Goal: Complete Application Form: Complete application form

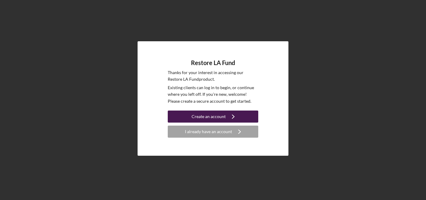
click at [222, 119] on div "Create an account" at bounding box center [209, 117] width 34 height 12
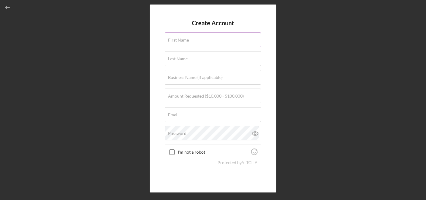
click at [205, 44] on input "First Name" at bounding box center [213, 40] width 96 height 14
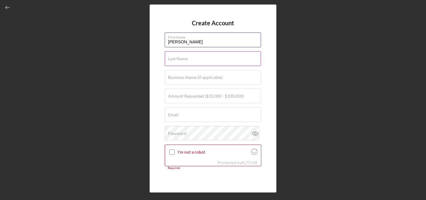
type input "[PERSON_NAME]"
click at [173, 64] on input "Last Name" at bounding box center [213, 58] width 96 height 14
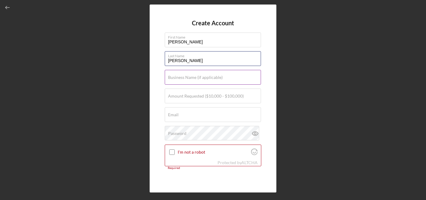
type input "[PERSON_NAME]"
click at [175, 79] on label "Business Name (if applicable)" at bounding box center [195, 77] width 55 height 5
click at [175, 79] on input "Business Name (if applicable)" at bounding box center [213, 77] width 96 height 14
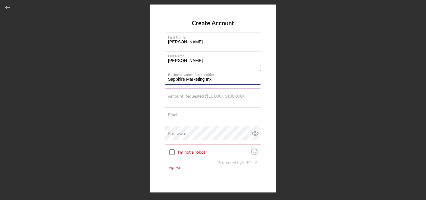
type input "Sapphire Marketing Inx."
click at [175, 99] on input "Amount Requested ($10,000 - $100,000)" at bounding box center [213, 96] width 96 height 14
type input "$100,000"
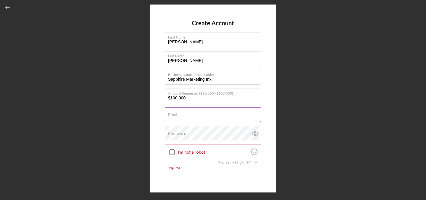
click at [170, 114] on label "Email" at bounding box center [173, 115] width 11 height 5
click at [170, 114] on input "Email" at bounding box center [213, 114] width 96 height 14
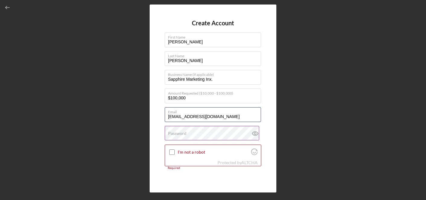
type input "[EMAIL_ADDRESS][DOMAIN_NAME]"
click at [176, 135] on label "Password" at bounding box center [177, 133] width 18 height 5
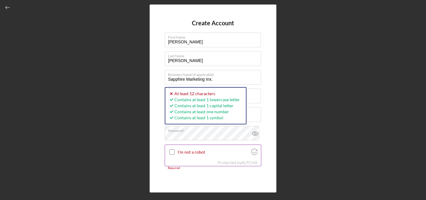
click at [171, 151] on input "I'm not a robot" at bounding box center [171, 152] width 5 height 5
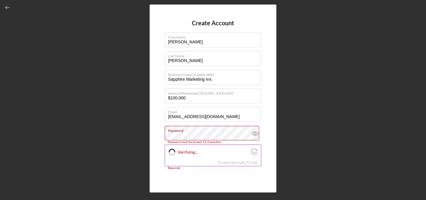
checkbox input "true"
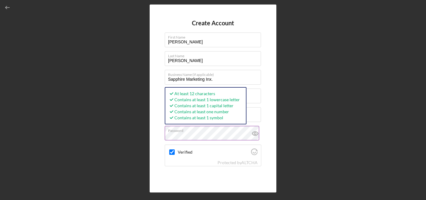
scroll to position [30, 0]
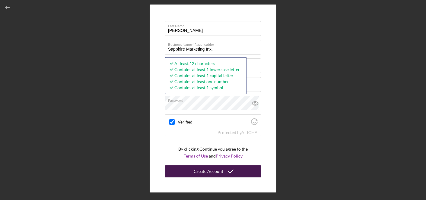
click at [194, 170] on button "Create Account" at bounding box center [213, 172] width 97 height 12
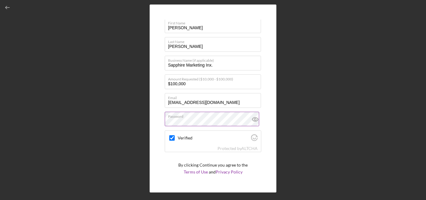
scroll to position [0, 0]
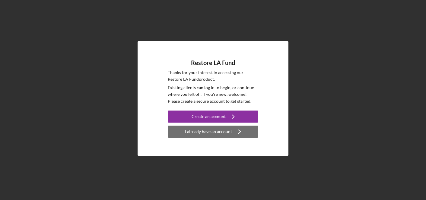
click at [197, 131] on div "I already have an account" at bounding box center [208, 132] width 47 height 12
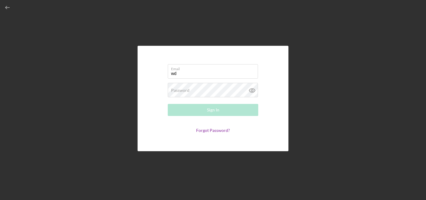
type input "[EMAIL_ADDRESS][DOMAIN_NAME]"
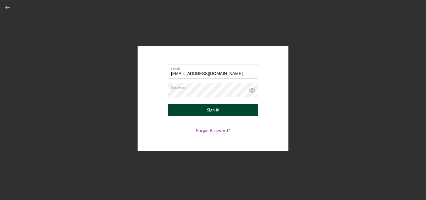
click at [194, 113] on button "Sign In" at bounding box center [213, 110] width 91 height 12
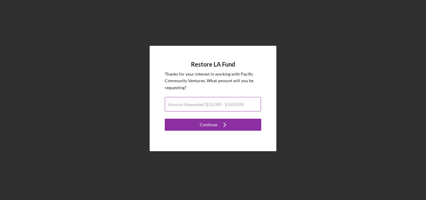
click at [196, 106] on label "Amount Requested ($10,000 - $100,000)" at bounding box center [206, 104] width 76 height 5
click at [196, 106] on input "Amount Requested ($10,000 - $100,000)" at bounding box center [213, 104] width 96 height 14
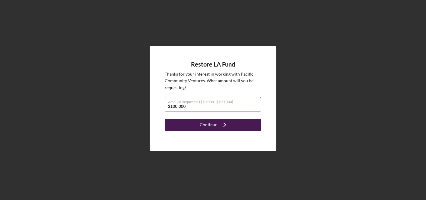
type input "$100,000"
click at [193, 124] on button "Continue Icon/Navigate" at bounding box center [213, 125] width 97 height 12
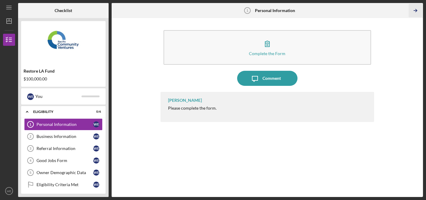
click at [416, 11] on icon "Icon/Table Pagination Arrow" at bounding box center [416, 11] width 14 height 14
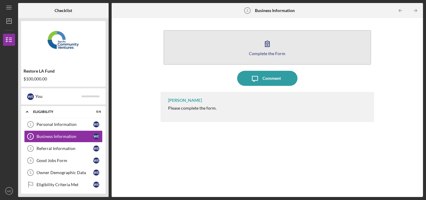
click at [266, 44] on icon "button" at bounding box center [267, 43] width 15 height 15
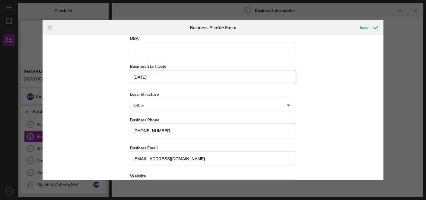
scroll to position [33, 0]
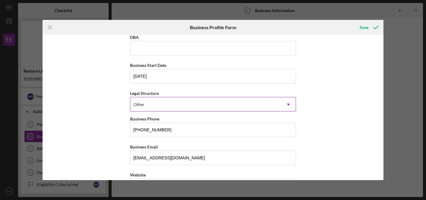
click at [287, 103] on icon "Icon/Dropdown Arrow" at bounding box center [288, 104] width 14 height 14
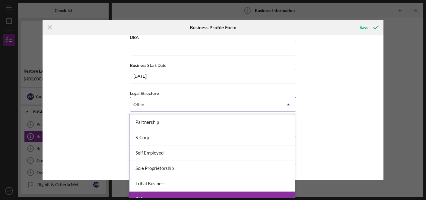
scroll to position [147, 0]
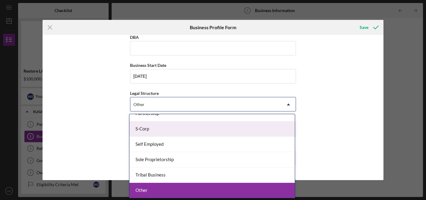
click at [266, 131] on div "S-Corp" at bounding box center [211, 129] width 165 height 15
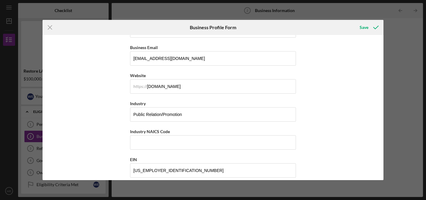
scroll to position [141, 0]
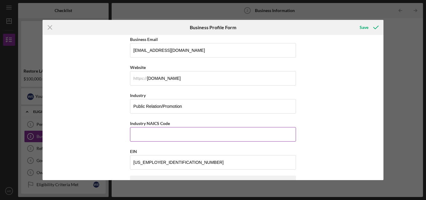
click at [259, 138] on input "Industry NAICS Code" at bounding box center [213, 134] width 166 height 14
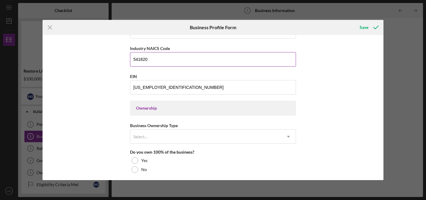
scroll to position [219, 0]
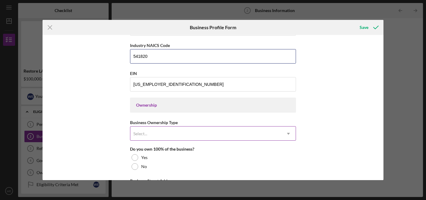
type input "541820"
click at [287, 133] on use at bounding box center [288, 134] width 3 height 2
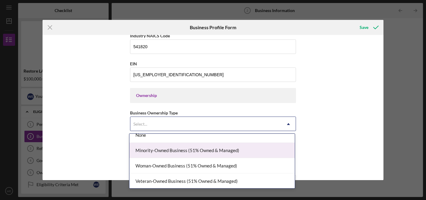
scroll to position [7, 0]
click at [219, 151] on div "Minority-Owned Business (51% Owned & Managed)" at bounding box center [211, 149] width 165 height 15
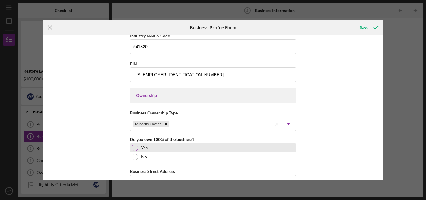
click at [133, 148] on div at bounding box center [135, 148] width 7 height 7
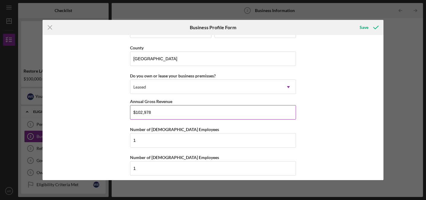
scroll to position [584, 0]
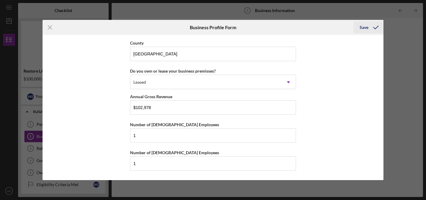
click at [366, 28] on div "Save" at bounding box center [364, 27] width 9 height 12
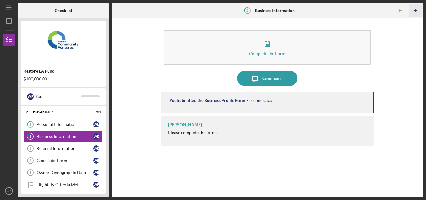
click at [415, 10] on icon "Icon/Table Pagination Arrow" at bounding box center [416, 11] width 14 height 14
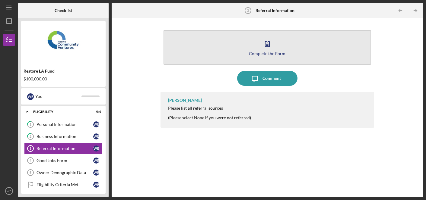
click at [266, 46] on icon "button" at bounding box center [267, 43] width 15 height 15
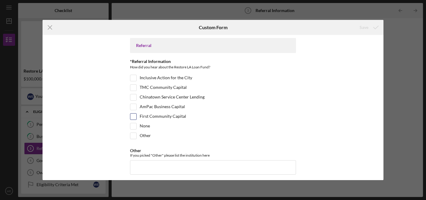
click at [133, 116] on input "First Community Capital" at bounding box center [133, 117] width 6 height 6
checkbox input "true"
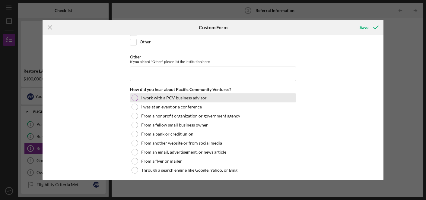
scroll to position [96, 0]
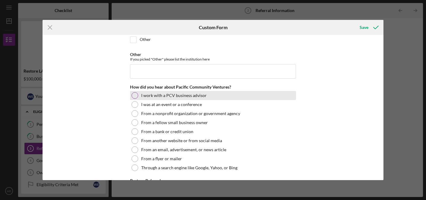
click at [133, 95] on div at bounding box center [135, 95] width 7 height 7
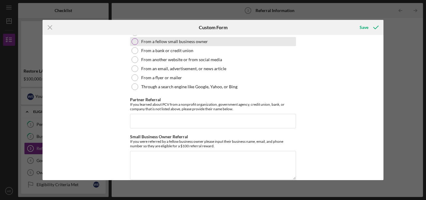
scroll to position [187, 0]
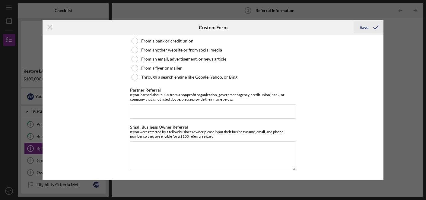
click at [364, 27] on div "Save" at bounding box center [364, 27] width 9 height 12
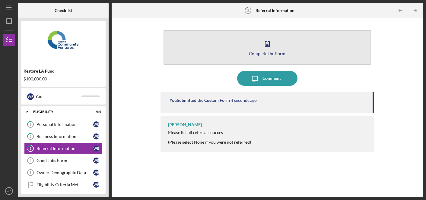
click at [267, 50] on icon "button" at bounding box center [267, 43] width 15 height 15
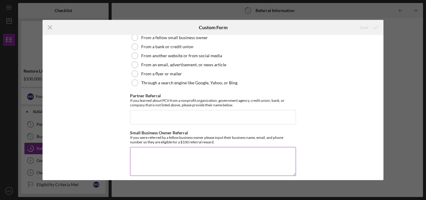
scroll to position [187, 0]
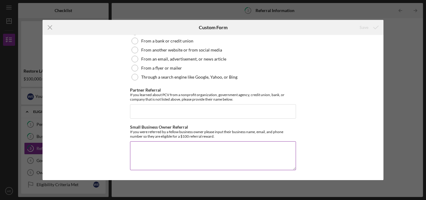
click at [233, 148] on textarea "Small Business Owner Referral" at bounding box center [213, 155] width 166 height 29
type textarea "First Community Capital [EMAIL_ADDRESS][DOMAIN_NAME] [PHONE_NUMBER]"
click at [364, 28] on div "Save" at bounding box center [364, 27] width 9 height 12
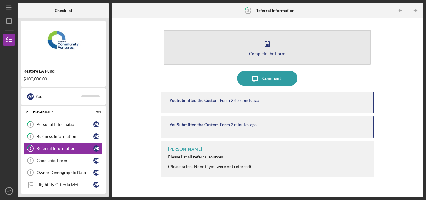
click at [261, 52] on div "Complete the Form" at bounding box center [267, 53] width 37 height 5
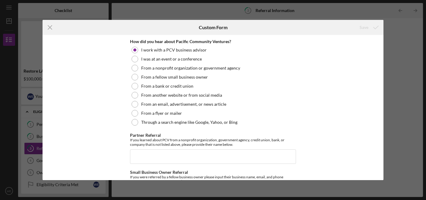
scroll to position [139, 0]
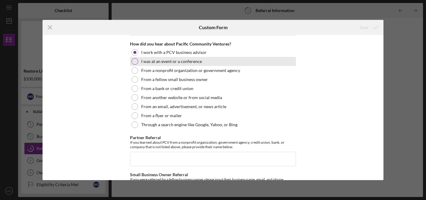
click at [136, 59] on div at bounding box center [135, 61] width 7 height 7
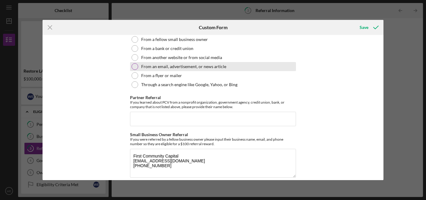
scroll to position [187, 0]
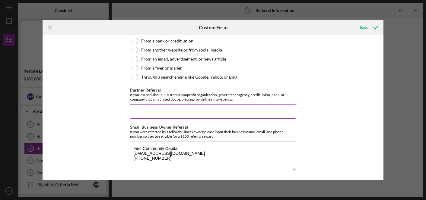
click at [141, 113] on input "Partner Referral" at bounding box center [213, 111] width 166 height 14
type input "I"
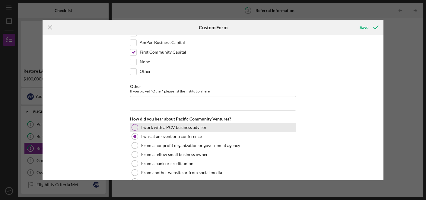
scroll to position [62, 0]
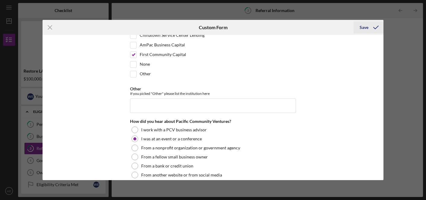
type input "ICIC"
click at [364, 27] on div "Save" at bounding box center [364, 27] width 9 height 12
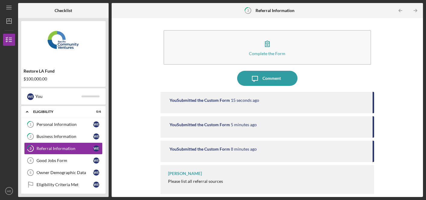
scroll to position [1, 0]
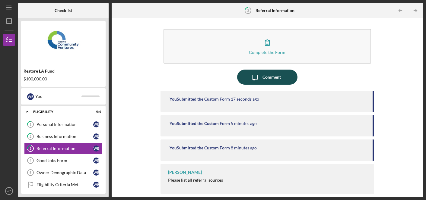
click at [269, 77] on div "Comment" at bounding box center [271, 77] width 18 height 15
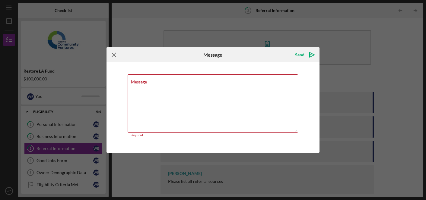
click at [115, 56] on icon "Icon/Menu Close" at bounding box center [113, 54] width 15 height 15
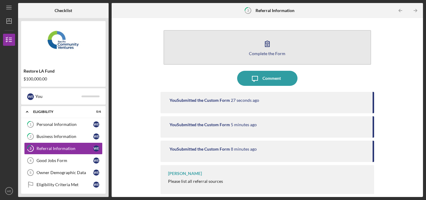
click at [270, 45] on icon "button" at bounding box center [267, 43] width 15 height 15
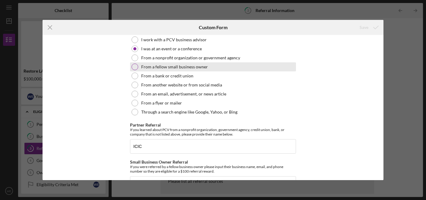
scroll to position [187, 0]
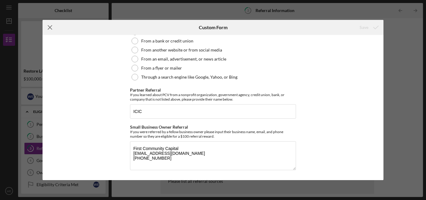
click at [50, 27] on line at bounding box center [50, 28] width 4 height 4
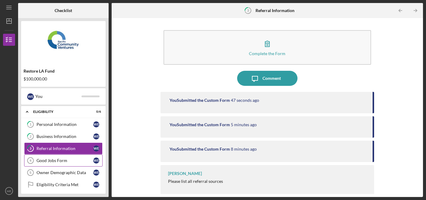
click at [40, 162] on div "Good Jobs Form" at bounding box center [65, 160] width 57 height 5
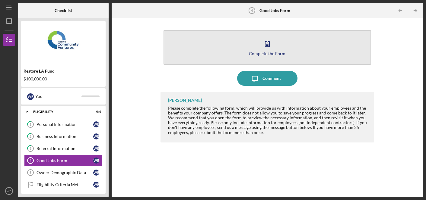
click at [265, 44] on icon "button" at bounding box center [267, 44] width 4 height 6
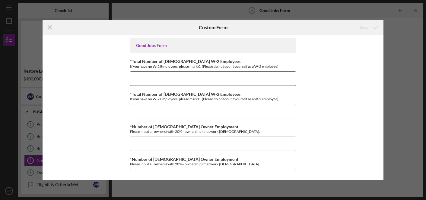
click at [220, 76] on input "*Total Number of [DEMOGRAPHIC_DATA] W-2 Employees" at bounding box center [213, 78] width 166 height 14
type input "1"
click at [203, 109] on input "*Total Number of [DEMOGRAPHIC_DATA] W-2 Employees" at bounding box center [213, 111] width 166 height 14
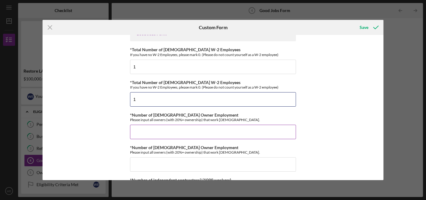
type input "1"
click at [193, 128] on input "*Number of [DEMOGRAPHIC_DATA] Owner Employment" at bounding box center [213, 132] width 166 height 14
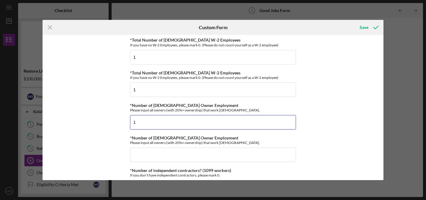
scroll to position [0, 0]
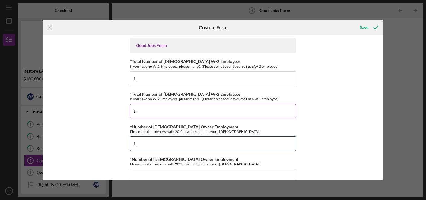
type input "1"
click at [148, 110] on input "1" at bounding box center [213, 111] width 166 height 14
type input "1"
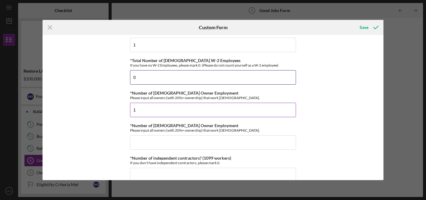
scroll to position [38, 0]
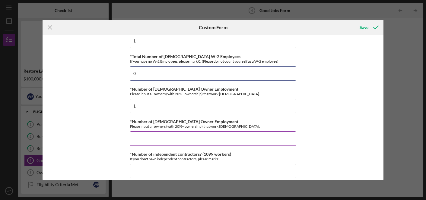
type input "0"
click at [153, 136] on input "*Number of [DEMOGRAPHIC_DATA] Owner Employment" at bounding box center [213, 139] width 166 height 14
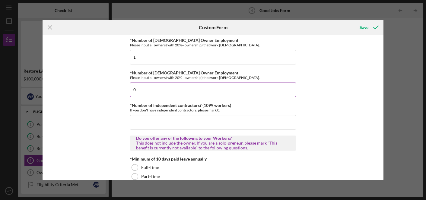
scroll to position [89, 0]
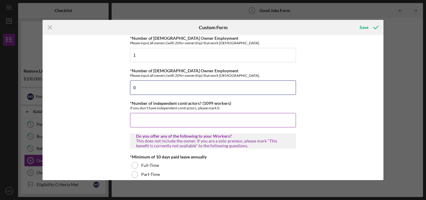
type input "0"
click at [157, 128] on input "*Number of independent contractors? (1099 workers)" at bounding box center [213, 120] width 166 height 14
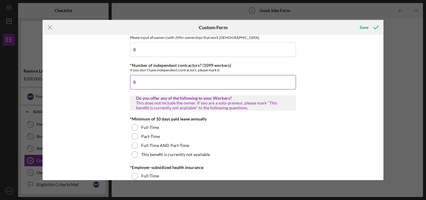
scroll to position [135, 0]
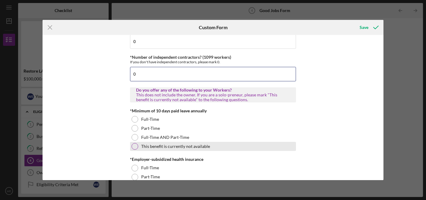
type input "0"
click at [136, 146] on div at bounding box center [135, 146] width 7 height 7
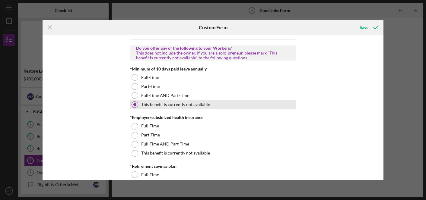
scroll to position [178, 0]
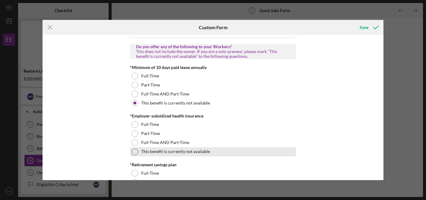
click at [133, 152] on div at bounding box center [135, 152] width 7 height 7
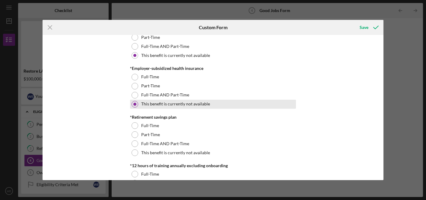
scroll to position [226, 0]
click at [133, 152] on div at bounding box center [135, 152] width 7 height 7
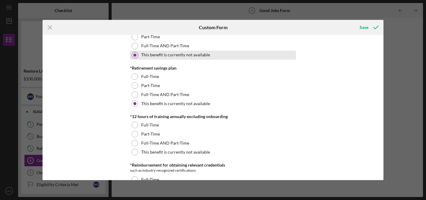
scroll to position [278, 0]
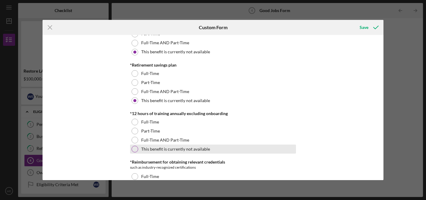
click at [133, 151] on div at bounding box center [135, 149] width 7 height 7
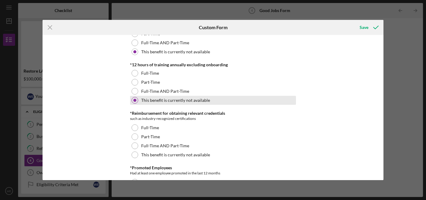
scroll to position [328, 0]
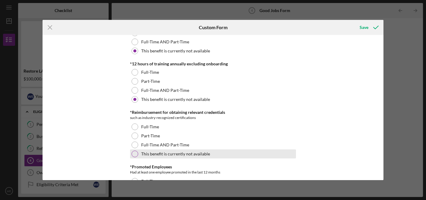
click at [133, 152] on div at bounding box center [135, 154] width 7 height 7
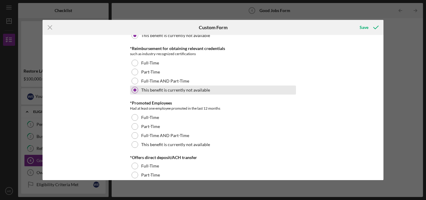
scroll to position [396, 0]
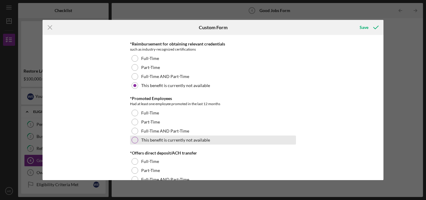
click at [134, 142] on div at bounding box center [135, 140] width 7 height 7
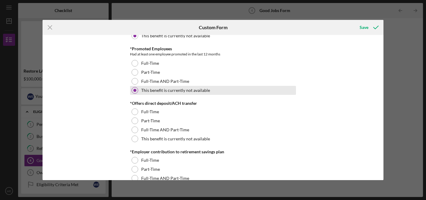
scroll to position [448, 0]
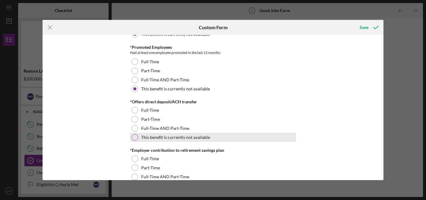
click at [134, 139] on div at bounding box center [135, 137] width 7 height 7
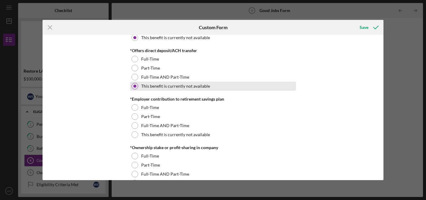
scroll to position [502, 0]
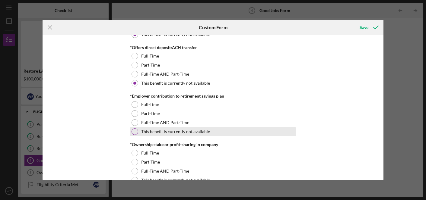
click at [134, 133] on div at bounding box center [135, 132] width 7 height 7
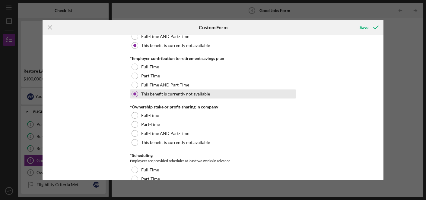
scroll to position [544, 0]
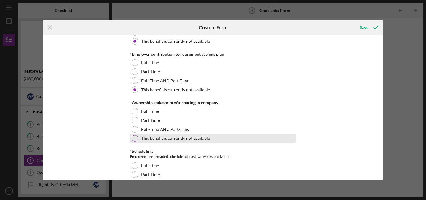
click at [133, 136] on div at bounding box center [135, 138] width 7 height 7
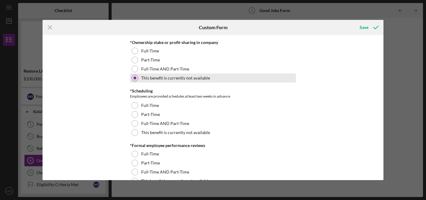
scroll to position [607, 0]
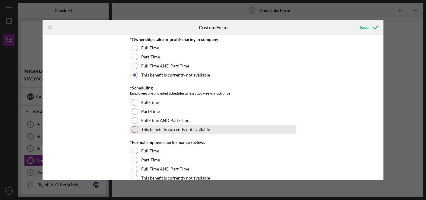
click at [135, 132] on div at bounding box center [135, 129] width 7 height 7
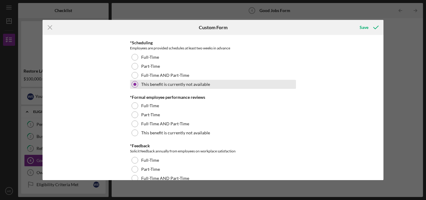
scroll to position [653, 0]
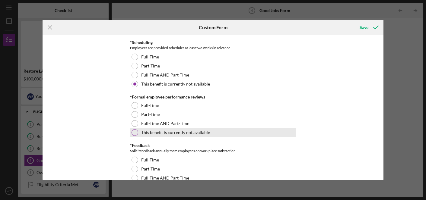
click at [134, 134] on div at bounding box center [135, 132] width 7 height 7
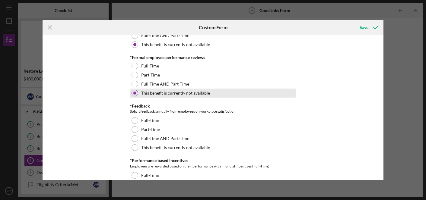
scroll to position [696, 0]
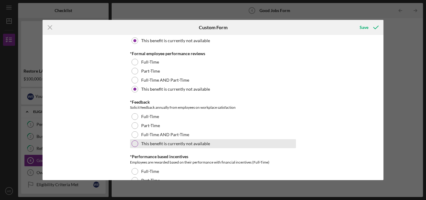
click at [132, 141] on div at bounding box center [135, 144] width 7 height 7
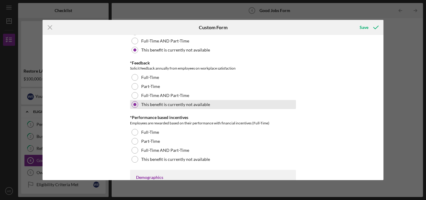
scroll to position [741, 0]
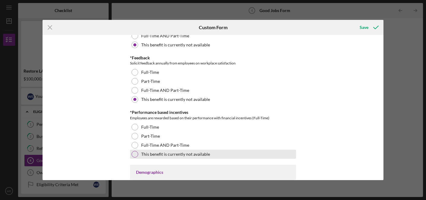
click at [133, 151] on div at bounding box center [135, 154] width 7 height 7
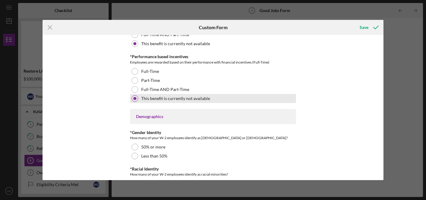
scroll to position [797, 0]
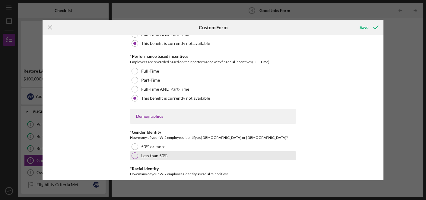
click at [134, 155] on div at bounding box center [135, 156] width 7 height 7
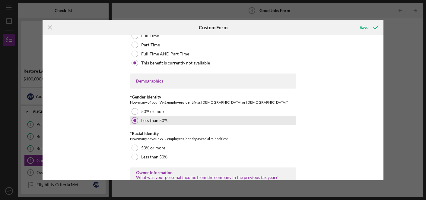
scroll to position [835, 0]
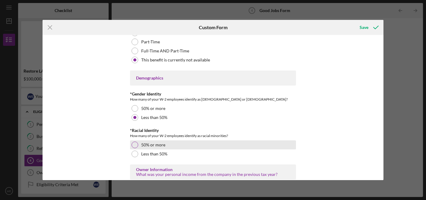
click at [135, 146] on div at bounding box center [135, 145] width 7 height 7
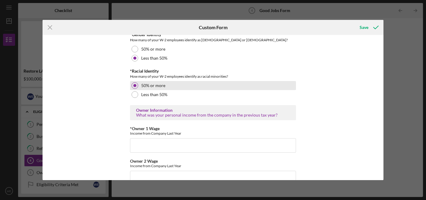
scroll to position [895, 0]
click at [135, 146] on input "*Owner 1 Wage" at bounding box center [213, 145] width 166 height 14
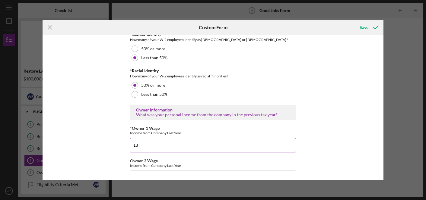
type input "1"
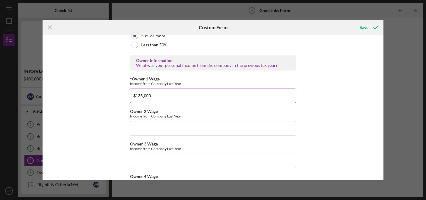
scroll to position [945, 0]
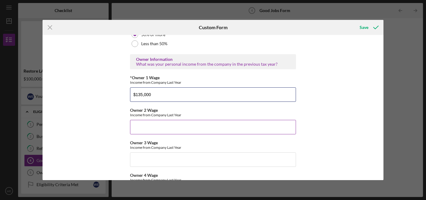
type input "$135,000"
click at [139, 129] on input "Owner 2 Wage" at bounding box center [213, 127] width 166 height 14
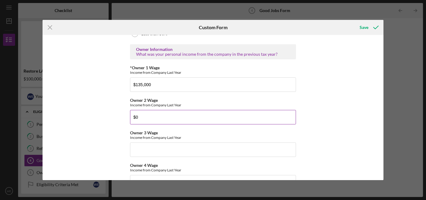
scroll to position [956, 0]
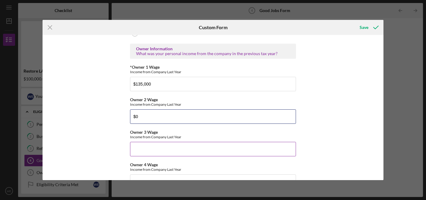
type input "$0"
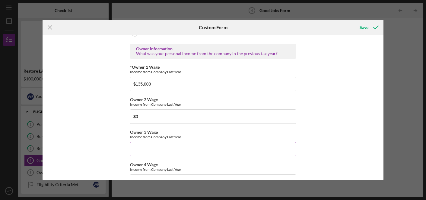
click at [134, 148] on input "Owner 3 Wage" at bounding box center [213, 149] width 166 height 14
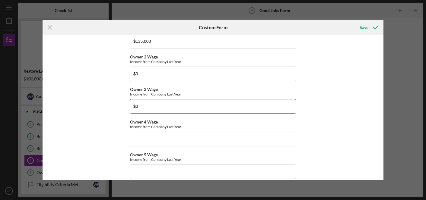
scroll to position [1006, 0]
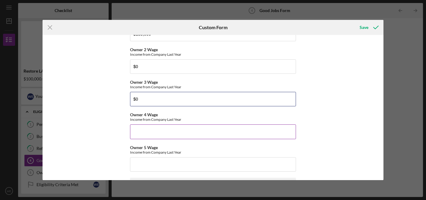
type input "$0"
click at [146, 132] on input "Owner 4 Wage" at bounding box center [213, 132] width 166 height 14
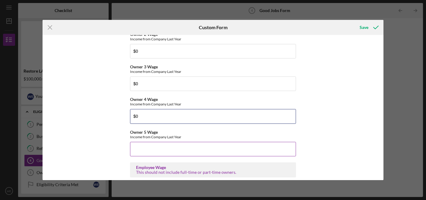
scroll to position [1036, 0]
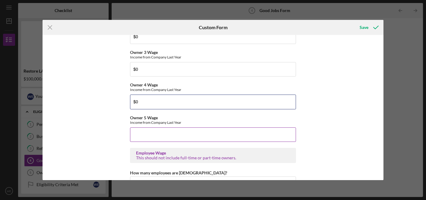
type input "$0"
click at [145, 131] on input "Owner 5 Wage" at bounding box center [213, 135] width 166 height 14
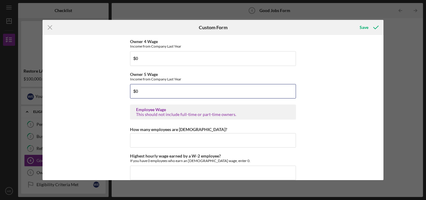
scroll to position [1081, 0]
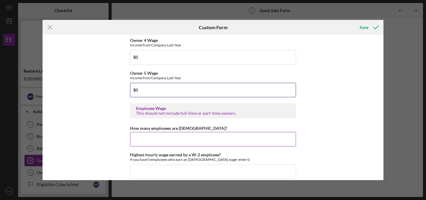
type input "$0"
click at [141, 140] on input "How many employees are [DEMOGRAPHIC_DATA]?" at bounding box center [213, 139] width 166 height 14
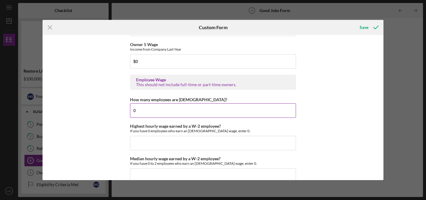
scroll to position [1110, 0]
type input "0"
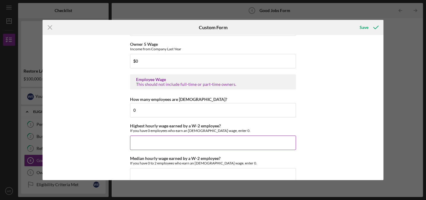
click at [141, 142] on input "Highest hourly wage earned by a W-2 employee?" at bounding box center [213, 143] width 166 height 14
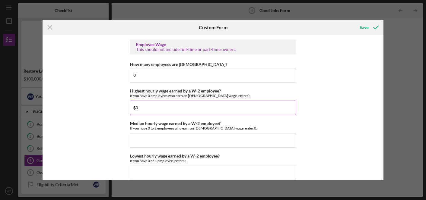
scroll to position [1146, 0]
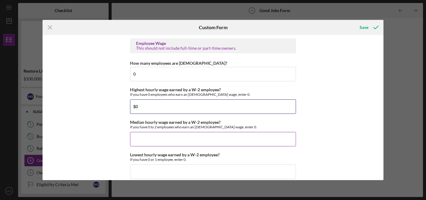
type input "$0"
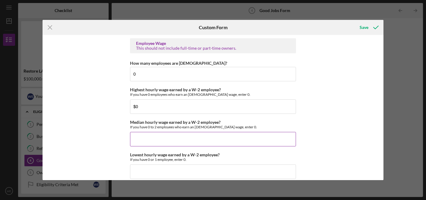
click at [140, 144] on input "Median hourly wage earned by a W-2 employee?" at bounding box center [213, 139] width 166 height 14
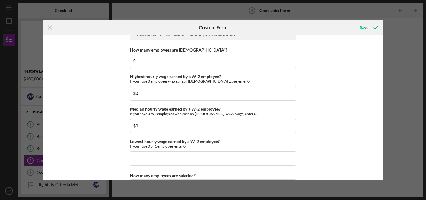
scroll to position [1170, 0]
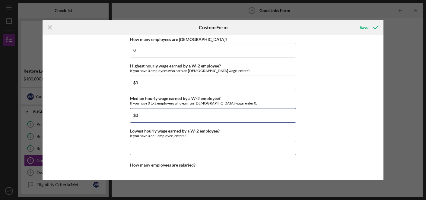
type input "$0"
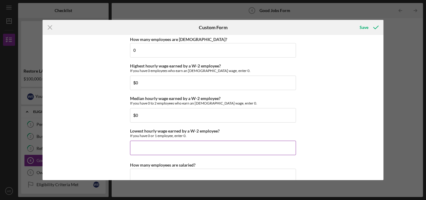
click at [138, 145] on input "Lowest hourly wage earned by a W-2 employee?" at bounding box center [213, 148] width 166 height 14
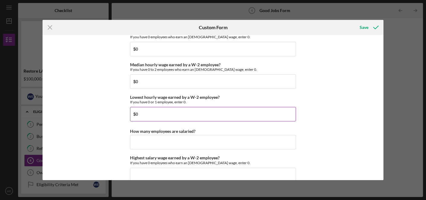
scroll to position [1208, 0]
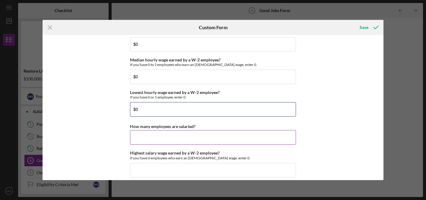
type input "$0"
click at [140, 141] on input "How many employees are salaried?" at bounding box center [213, 137] width 166 height 14
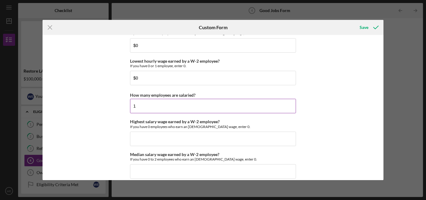
scroll to position [1242, 0]
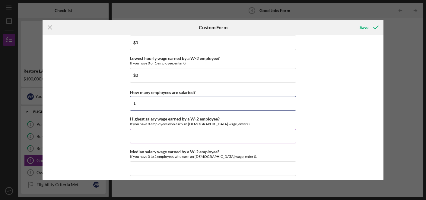
type input "1"
click at [143, 138] on input "Highest salary wage earned by a W-2 employee?" at bounding box center [213, 136] width 166 height 14
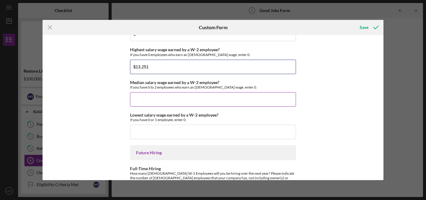
scroll to position [1330, 0]
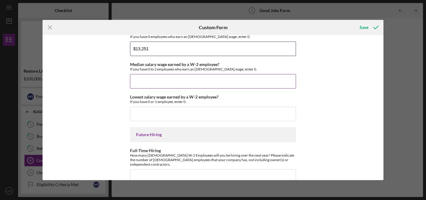
type input "$13,251"
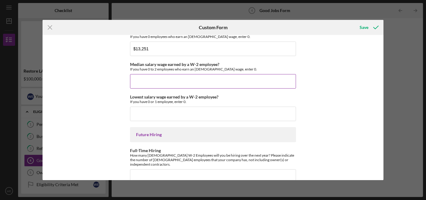
click at [156, 85] on input "Median salary wage earned by a W-2 employee?" at bounding box center [213, 81] width 166 height 14
type input "$0"
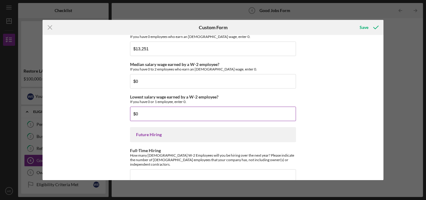
scroll to position [1375, 0]
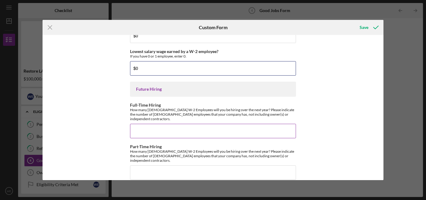
type input "$0"
click at [144, 126] on input "Full-Time Hiring" at bounding box center [213, 131] width 166 height 14
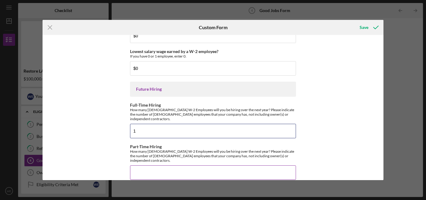
type input "1"
click at [135, 166] on input "Part-Time Hiring" at bounding box center [213, 173] width 166 height 14
type input "1"
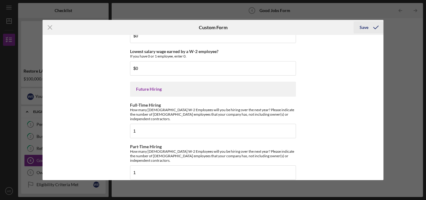
click at [361, 29] on div "Save" at bounding box center [364, 27] width 9 height 12
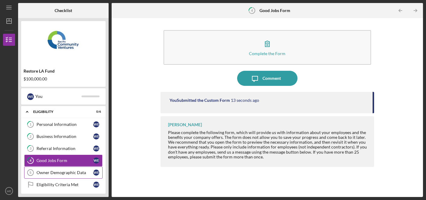
click at [55, 173] on div "Owner Demographic Data" at bounding box center [65, 172] width 57 height 5
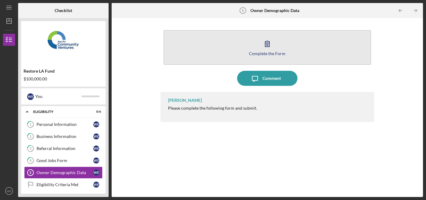
click at [266, 45] on icon "button" at bounding box center [267, 44] width 4 height 6
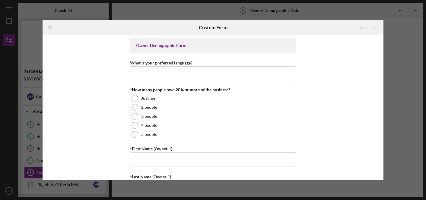
click at [177, 71] on input "What is your preferred language?" at bounding box center [213, 74] width 166 height 14
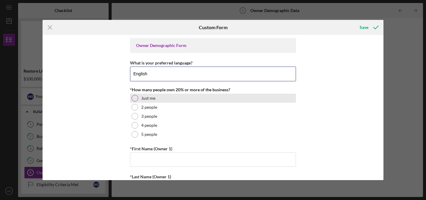
type input "English"
click at [132, 99] on div at bounding box center [135, 98] width 7 height 7
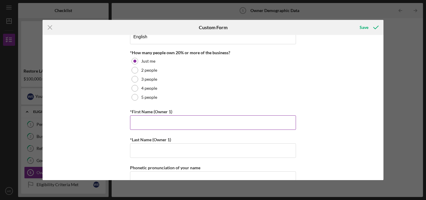
scroll to position [43, 0]
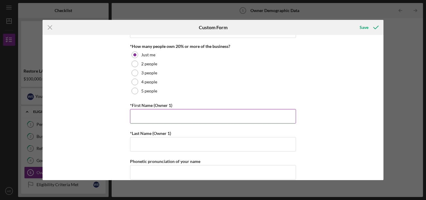
click at [137, 119] on input "*First Name (Owner 1)" at bounding box center [213, 116] width 166 height 14
type input "[PERSON_NAME]"
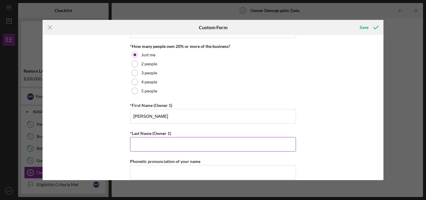
click at [132, 136] on div "*Last Name (Owner 1)" at bounding box center [213, 134] width 166 height 8
click at [137, 141] on input "*Last Name (Owner 1)" at bounding box center [213, 144] width 166 height 14
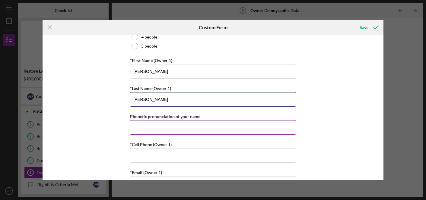
scroll to position [105, 0]
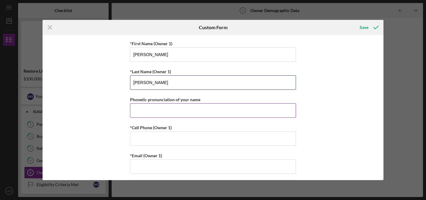
type input "[PERSON_NAME]"
click at [149, 113] on input "Phonetic pronunciation of your name" at bounding box center [213, 110] width 166 height 14
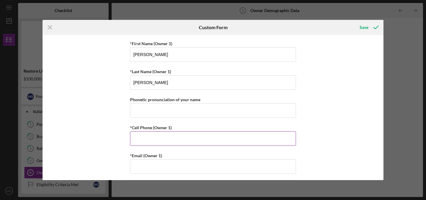
click at [141, 136] on input "*Cell Phone (Owner 1)" at bounding box center [213, 139] width 166 height 14
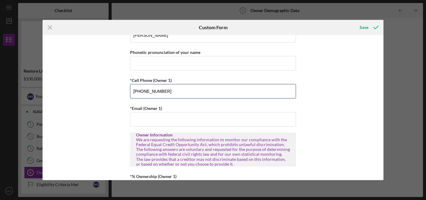
scroll to position [166, 0]
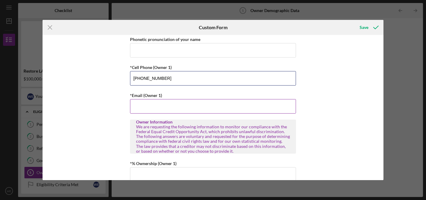
type input "[PHONE_NUMBER]"
click at [154, 102] on input "*Email (Owner 1)" at bounding box center [213, 106] width 166 height 14
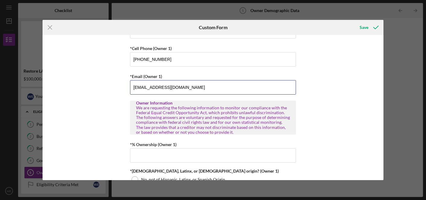
scroll to position [184, 0]
type input "[EMAIL_ADDRESS][DOMAIN_NAME]"
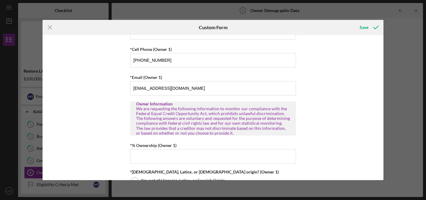
click at [127, 145] on div "Owner Demographic Form What is your preferred language? English *How many peopl…" at bounding box center [213, 107] width 341 height 145
click at [141, 154] on input "*% Ownership (Owner 1)" at bounding box center [213, 156] width 166 height 14
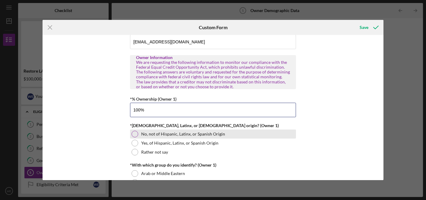
scroll to position [231, 0]
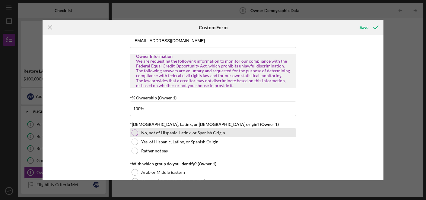
type input "100.00000%"
click at [135, 133] on div at bounding box center [135, 133] width 7 height 7
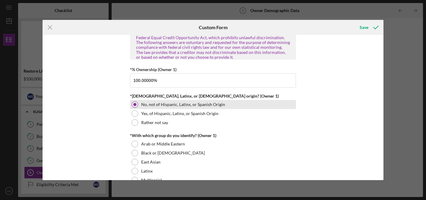
scroll to position [274, 0]
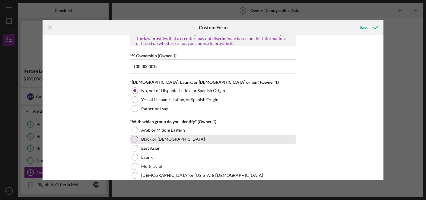
click at [133, 138] on div at bounding box center [135, 139] width 7 height 7
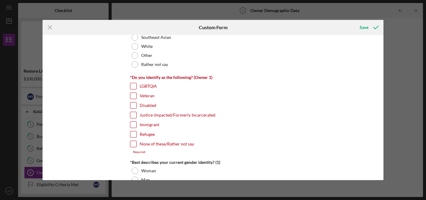
scroll to position [441, 0]
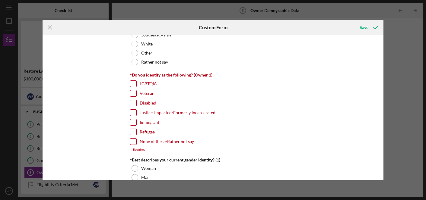
click at [131, 141] on input "None of these/Rather not say" at bounding box center [133, 142] width 6 height 6
checkbox input "true"
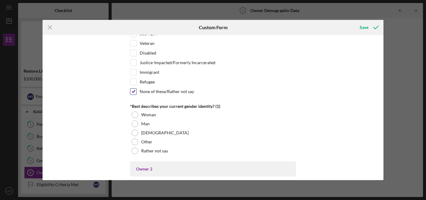
scroll to position [494, 0]
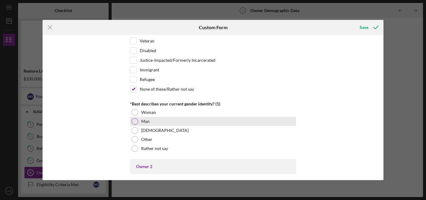
click at [135, 121] on div at bounding box center [135, 121] width 7 height 7
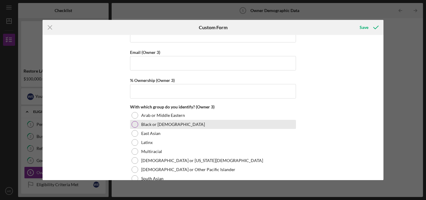
scroll to position [1204, 0]
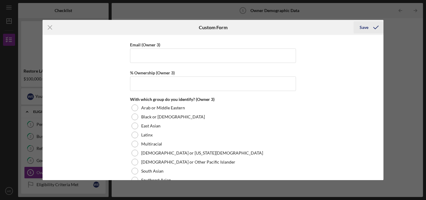
click at [367, 29] on div "Save" at bounding box center [364, 27] width 9 height 12
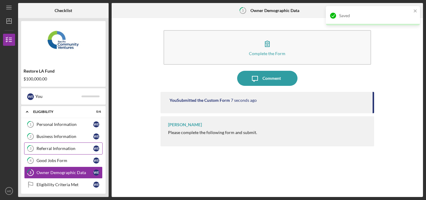
scroll to position [43, 0]
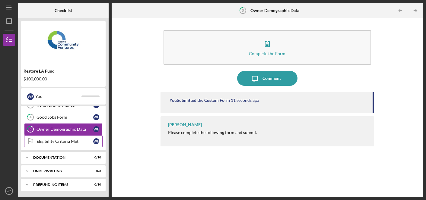
click at [62, 142] on div "Eligibility Criteria Met" at bounding box center [65, 141] width 57 height 5
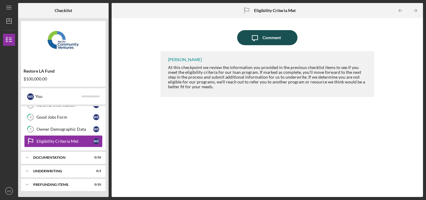
click at [267, 41] on div "Comment" at bounding box center [271, 37] width 18 height 15
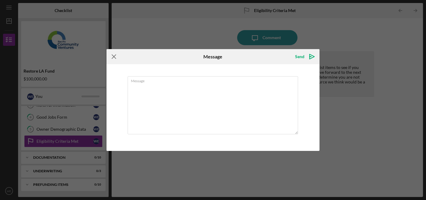
click at [113, 55] on icon "Icon/Menu Close" at bounding box center [113, 56] width 15 height 15
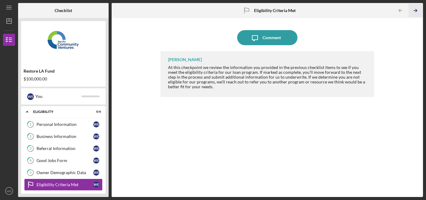
click at [418, 10] on icon "Icon/Table Pagination Arrow" at bounding box center [416, 11] width 14 height 14
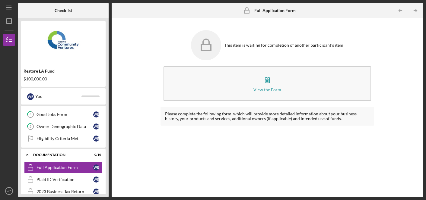
scroll to position [64, 0]
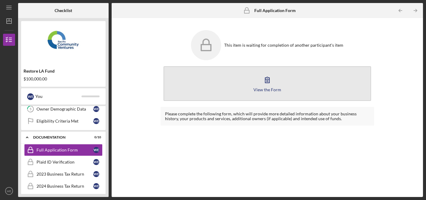
click at [265, 82] on icon "button" at bounding box center [267, 79] width 15 height 15
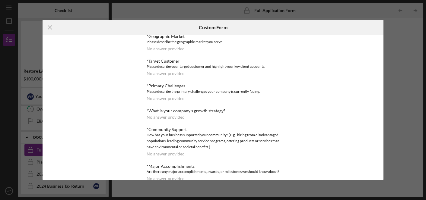
scroll to position [240, 0]
